Goal: Information Seeking & Learning: Understand process/instructions

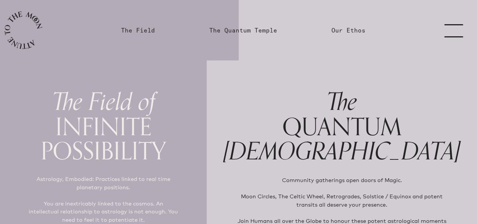
click at [455, 28] on link "menu" at bounding box center [458, 30] width 38 height 60
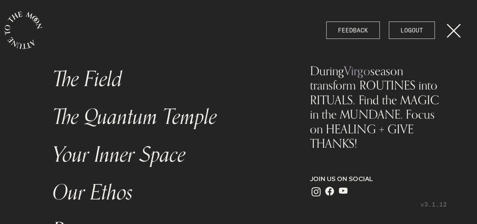
click at [106, 84] on link "The Field" at bounding box center [167, 79] width 239 height 38
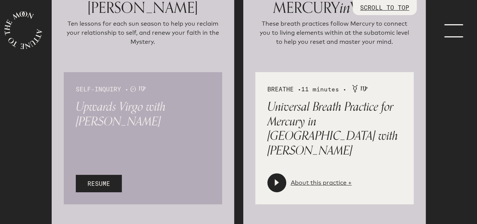
scroll to position [1201, 0]
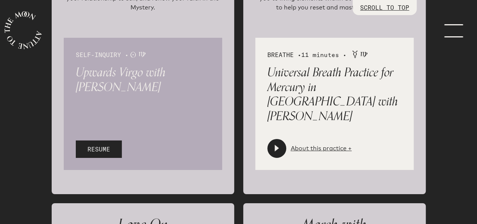
click at [108, 144] on span "RESUME" at bounding box center [99, 148] width 23 height 9
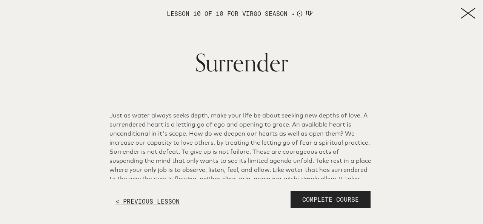
click at [466, 18] on icon at bounding box center [468, 13] width 15 height 11
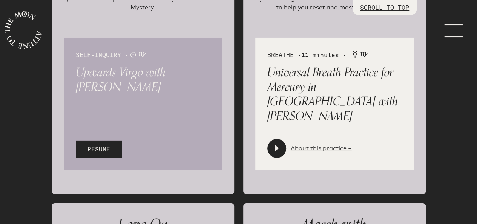
click at [335, 144] on link "About this practice +" at bounding box center [321, 148] width 61 height 9
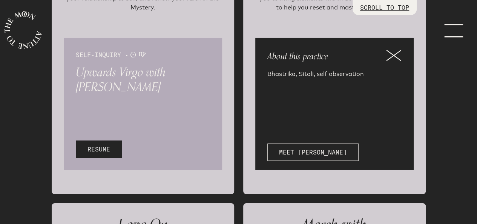
click at [112, 140] on button "RESUME" at bounding box center [99, 148] width 46 height 17
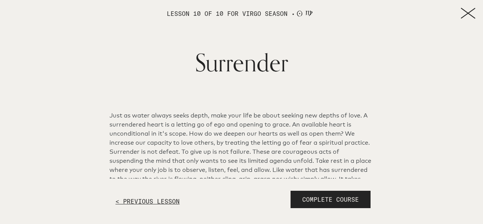
click at [467, 17] on icon at bounding box center [468, 13] width 15 height 11
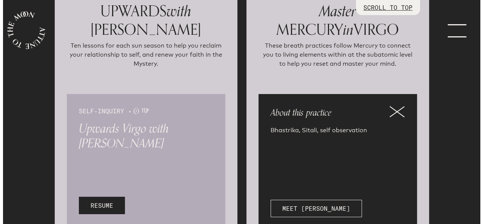
scroll to position [1146, 0]
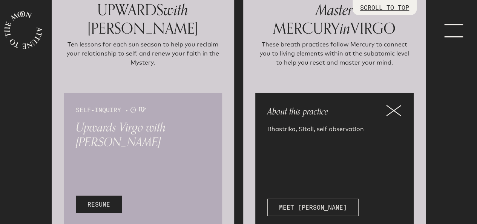
click at [108, 200] on span "RESUME" at bounding box center [99, 204] width 23 height 9
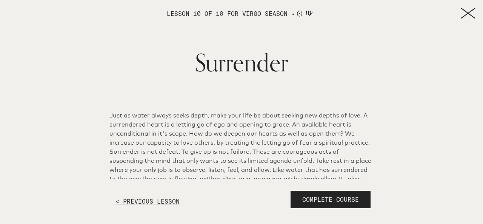
click at [165, 201] on div "< PREVIOUS LESSON" at bounding box center [147, 200] width 76 height 21
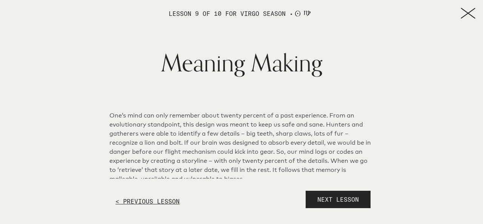
click at [165, 201] on div "< PREVIOUS LESSON" at bounding box center [147, 200] width 76 height 21
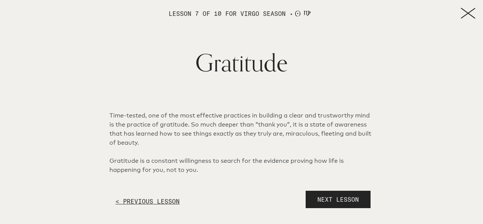
click at [165, 201] on div "< PREVIOUS LESSON" at bounding box center [147, 200] width 76 height 21
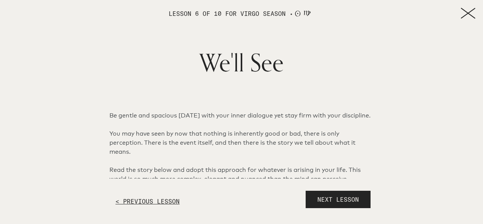
click at [165, 201] on div "< PREVIOUS LESSON" at bounding box center [147, 200] width 76 height 21
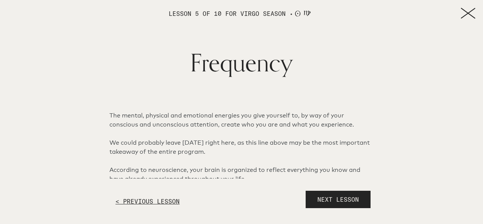
click at [165, 201] on div "< PREVIOUS LESSON" at bounding box center [147, 200] width 76 height 21
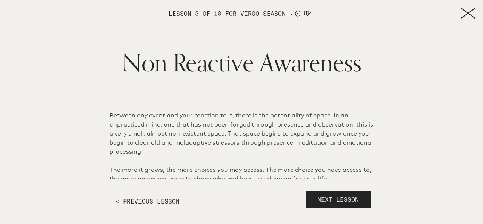
click at [165, 201] on div "< PREVIOUS LESSON" at bounding box center [147, 200] width 76 height 21
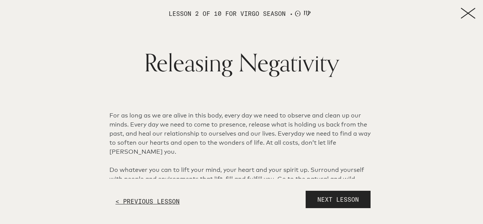
click at [165, 201] on div "< PREVIOUS LESSON" at bounding box center [147, 200] width 76 height 21
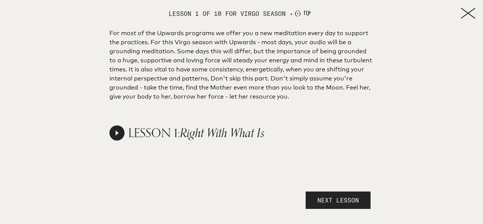
scroll to position [587, 0]
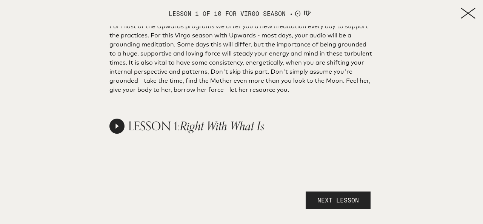
click at [120, 123] on div at bounding box center [116, 125] width 15 height 15
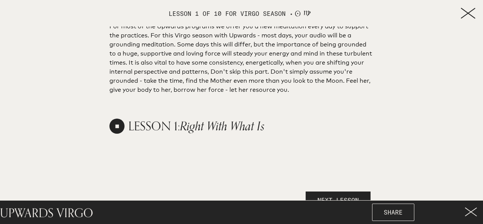
click at [472, 211] on icon at bounding box center [470, 211] width 11 height 8
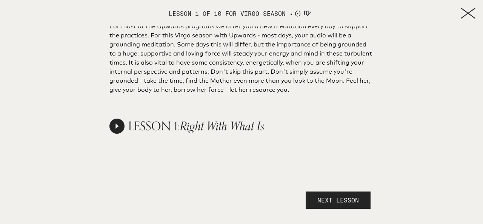
click at [117, 125] on div at bounding box center [116, 125] width 15 height 15
